Goal: Navigation & Orientation: Find specific page/section

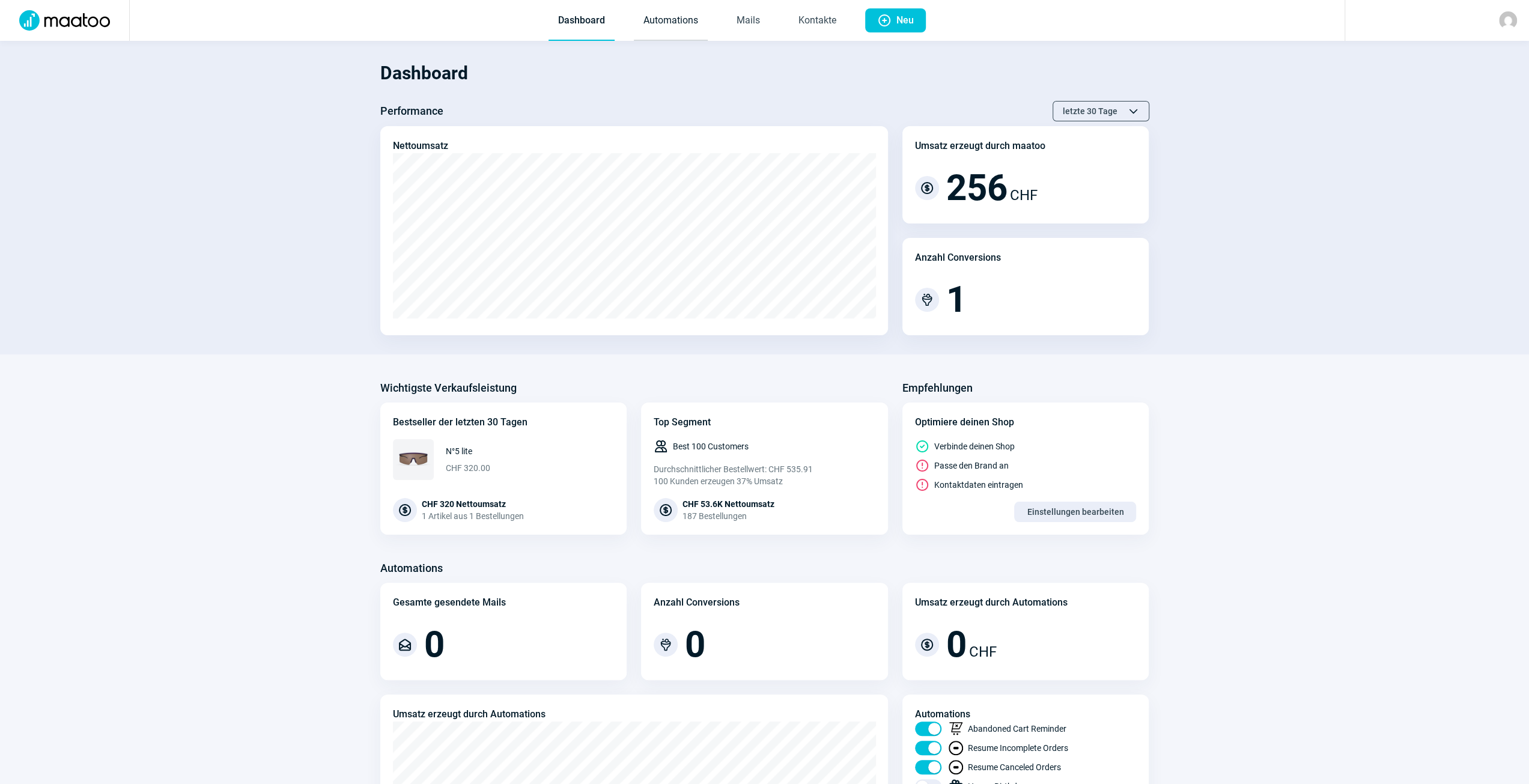
click at [678, 27] on link "Automations" at bounding box center [671, 21] width 74 height 40
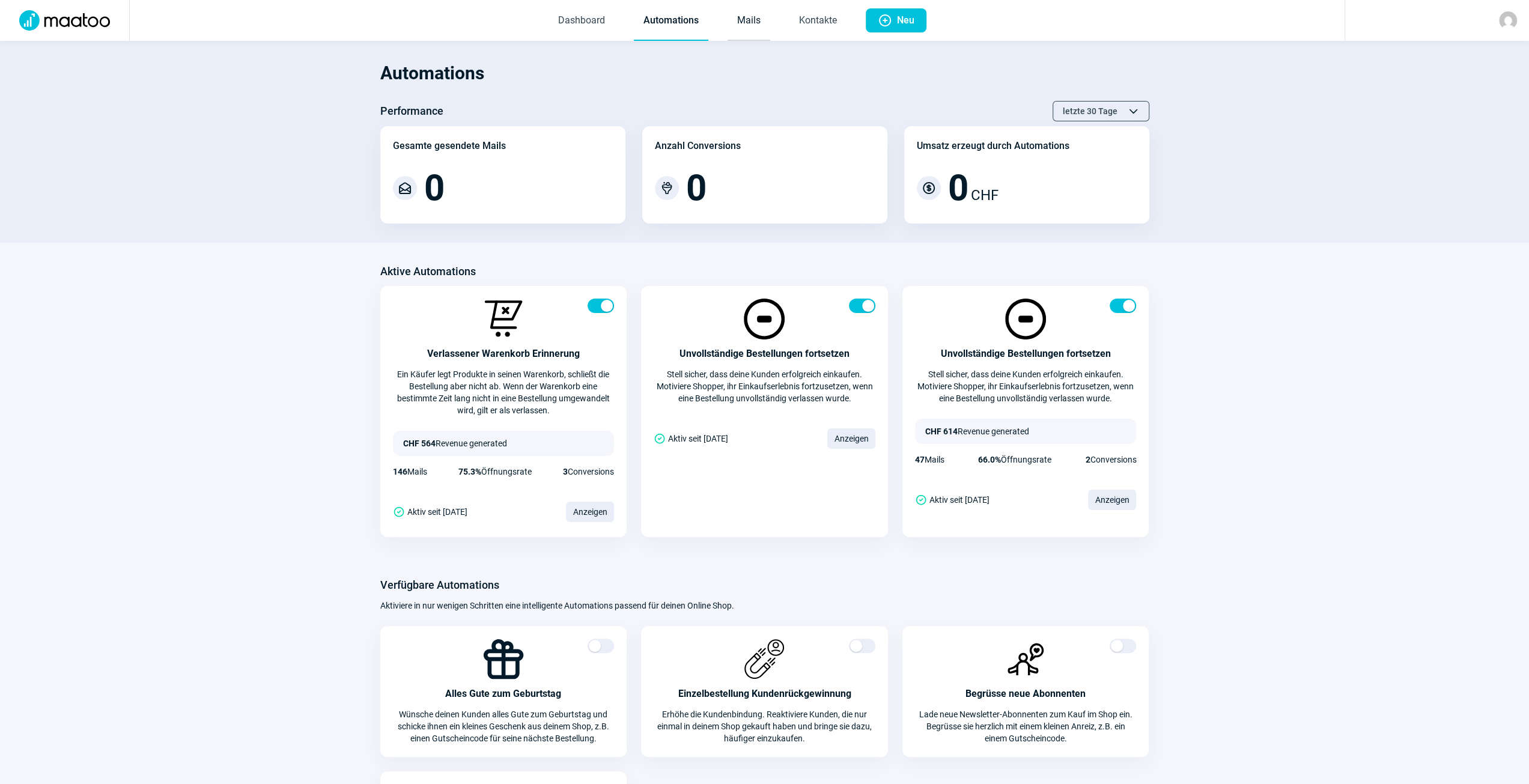
click at [745, 27] on link "Mails" at bounding box center [749, 21] width 43 height 40
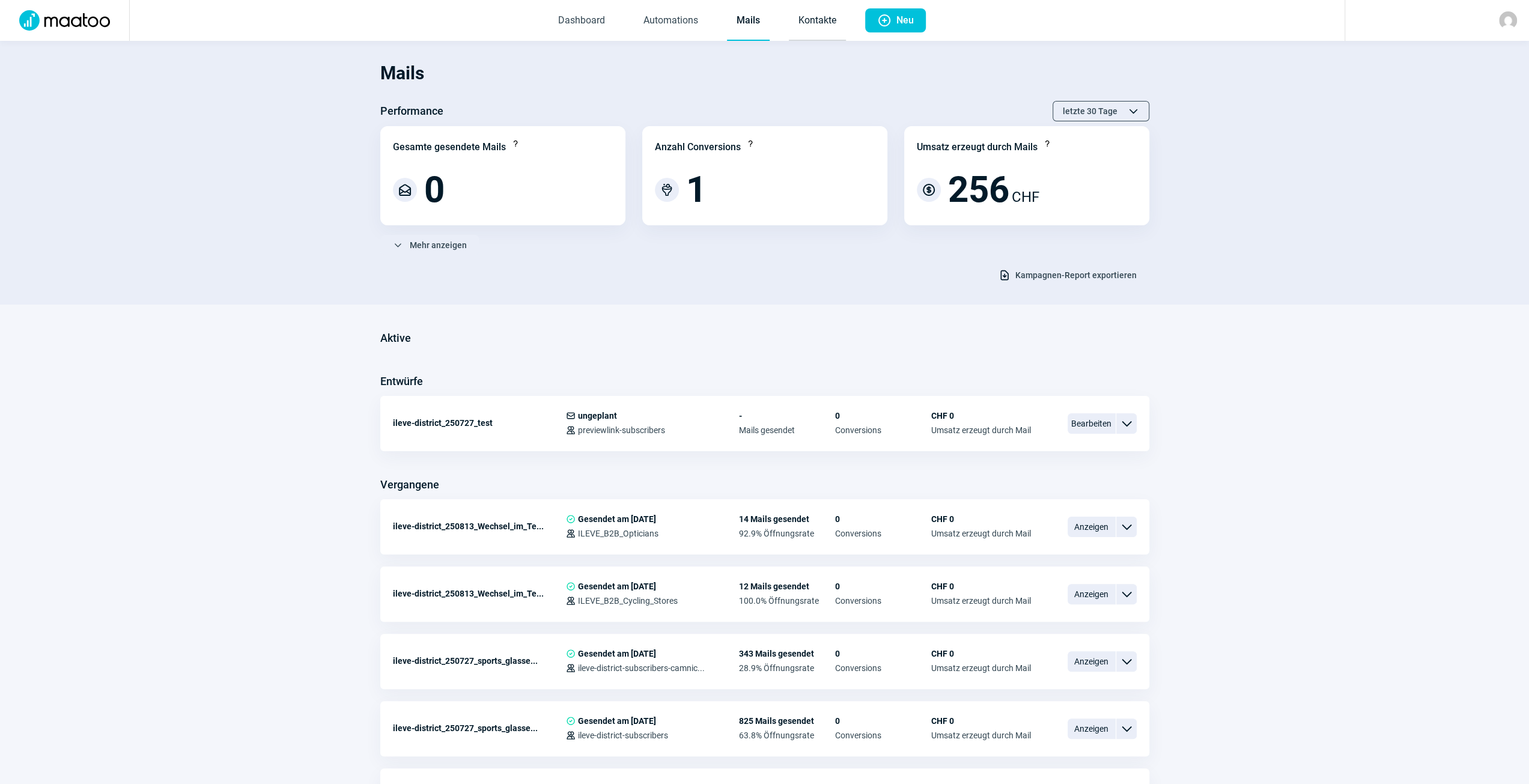
click at [819, 26] on link "Kontakte" at bounding box center [817, 21] width 57 height 40
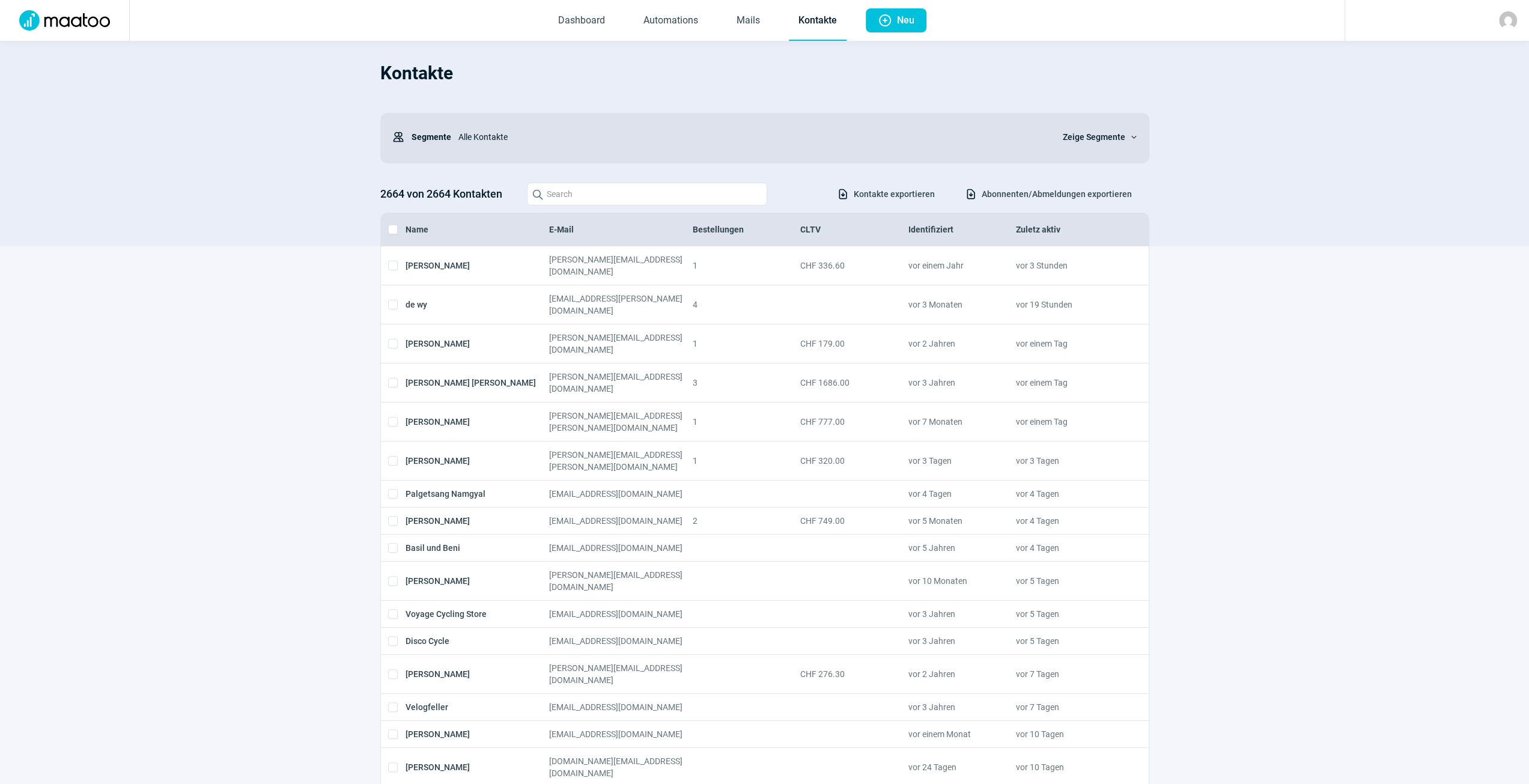
click at [1499, 16] on img at bounding box center [1508, 21] width 18 height 18
click at [1467, 87] on span "Zu maatoo Classic wechseln" at bounding box center [1436, 90] width 108 height 10
